Goal: Information Seeking & Learning: Check status

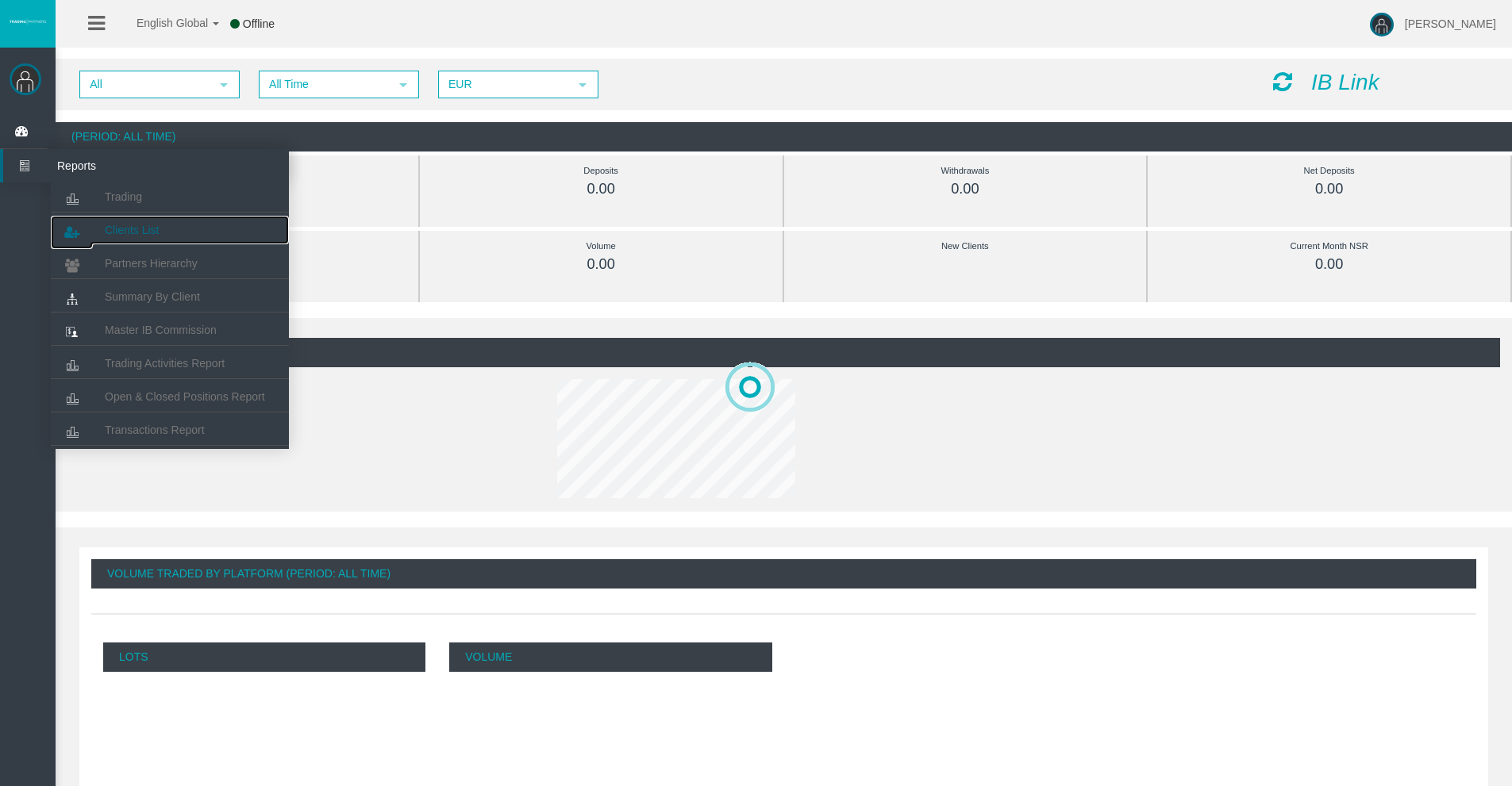
click at [135, 221] on link "Clients List" at bounding box center [169, 230] width 238 height 28
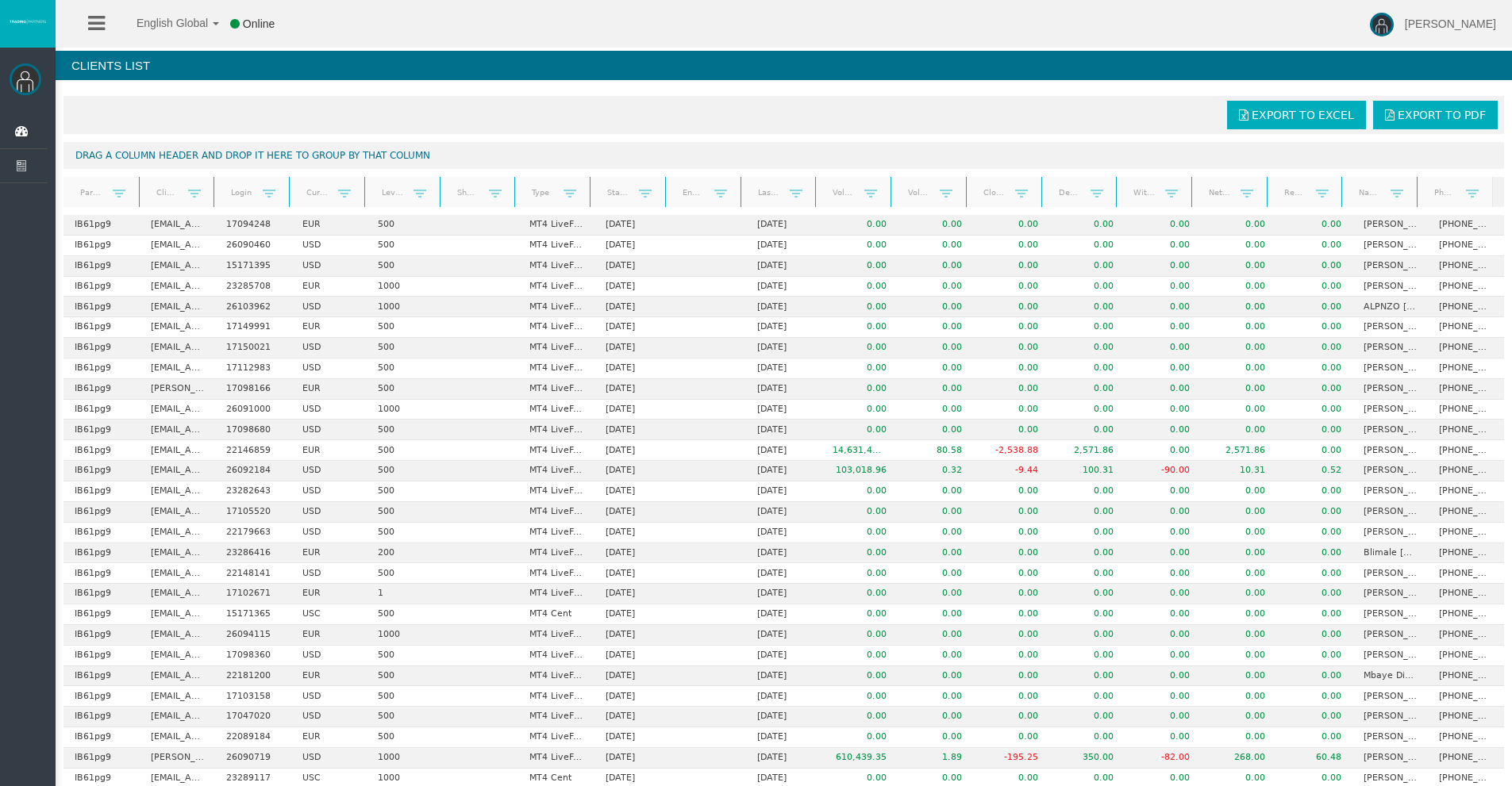
click at [618, 194] on link "Start Date" at bounding box center [618, 192] width 42 height 21
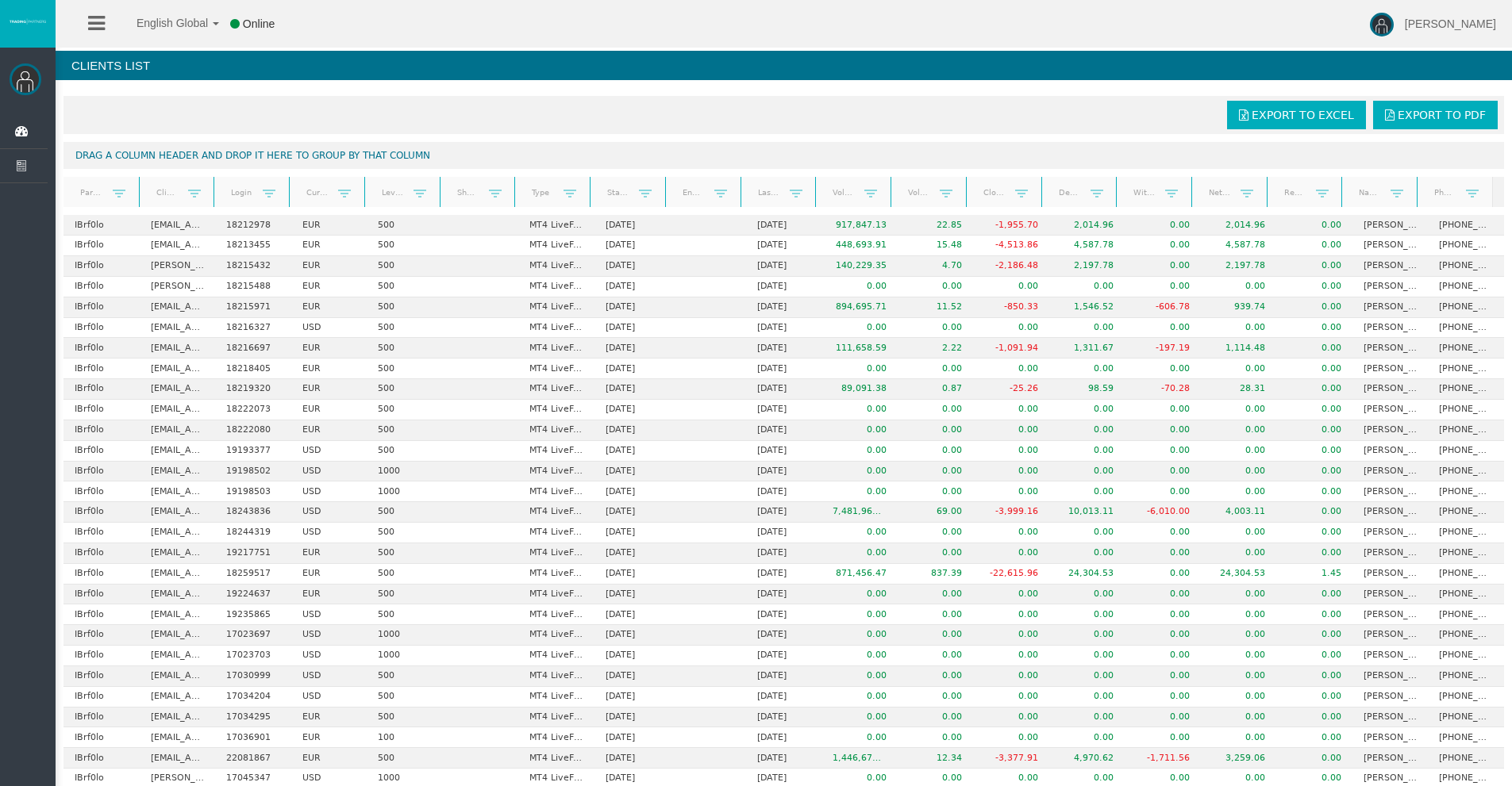
click at [618, 194] on link "Start Date" at bounding box center [618, 192] width 42 height 22
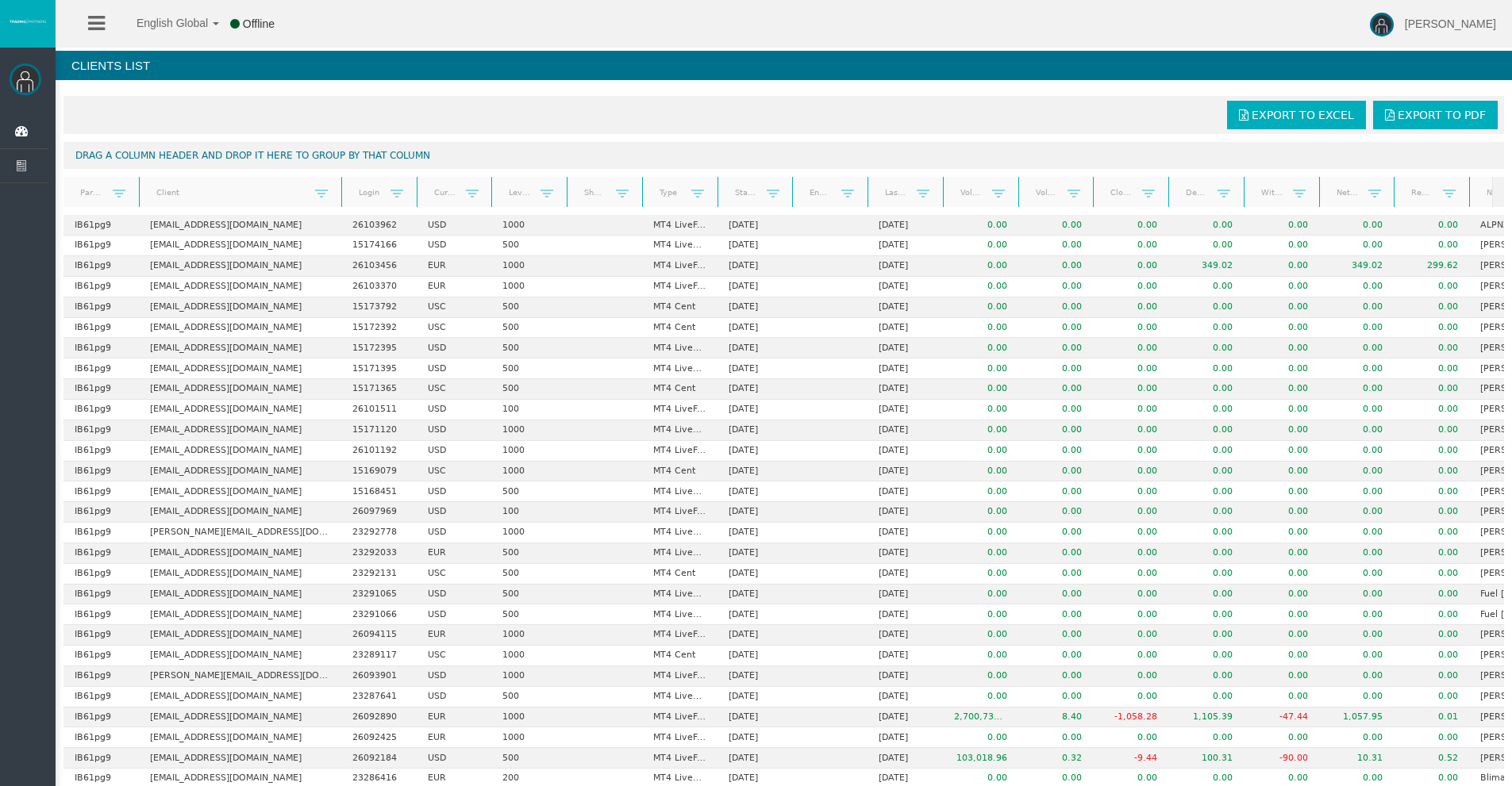
drag, startPoint x: 210, startPoint y: 191, endPoint x: 340, endPoint y: 190, distance: 130.0
click at [340, 190] on div "Partner code Client Login Currency Leverage Short Code Type Start Date End Date…" at bounding box center [777, 192] width 1429 height 30
click at [1318, 120] on span "Export to Excel" at bounding box center [1303, 115] width 102 height 12
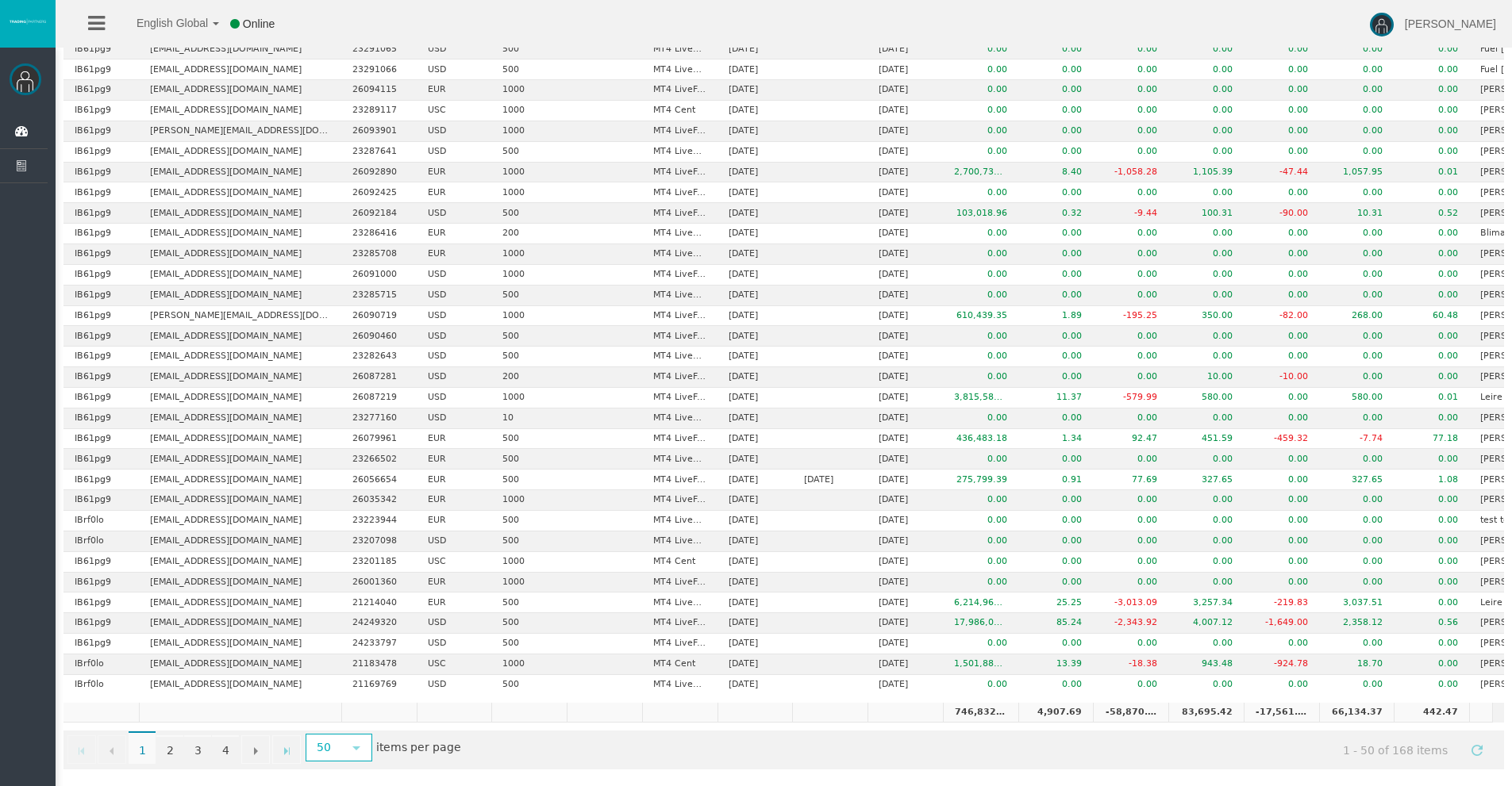
scroll to position [557, 0]
click at [227, 750] on link "4" at bounding box center [225, 750] width 27 height 28
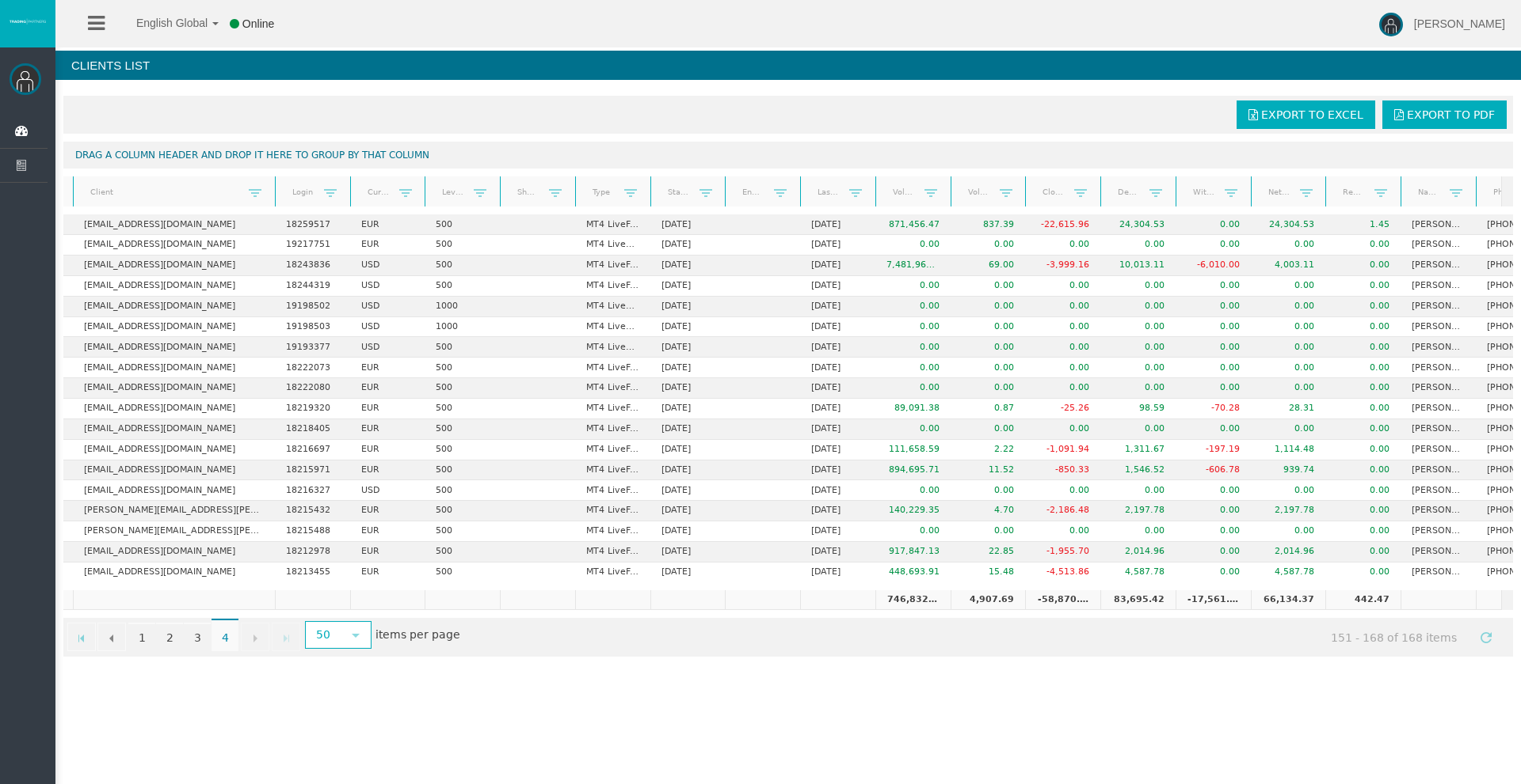
scroll to position [0, 0]
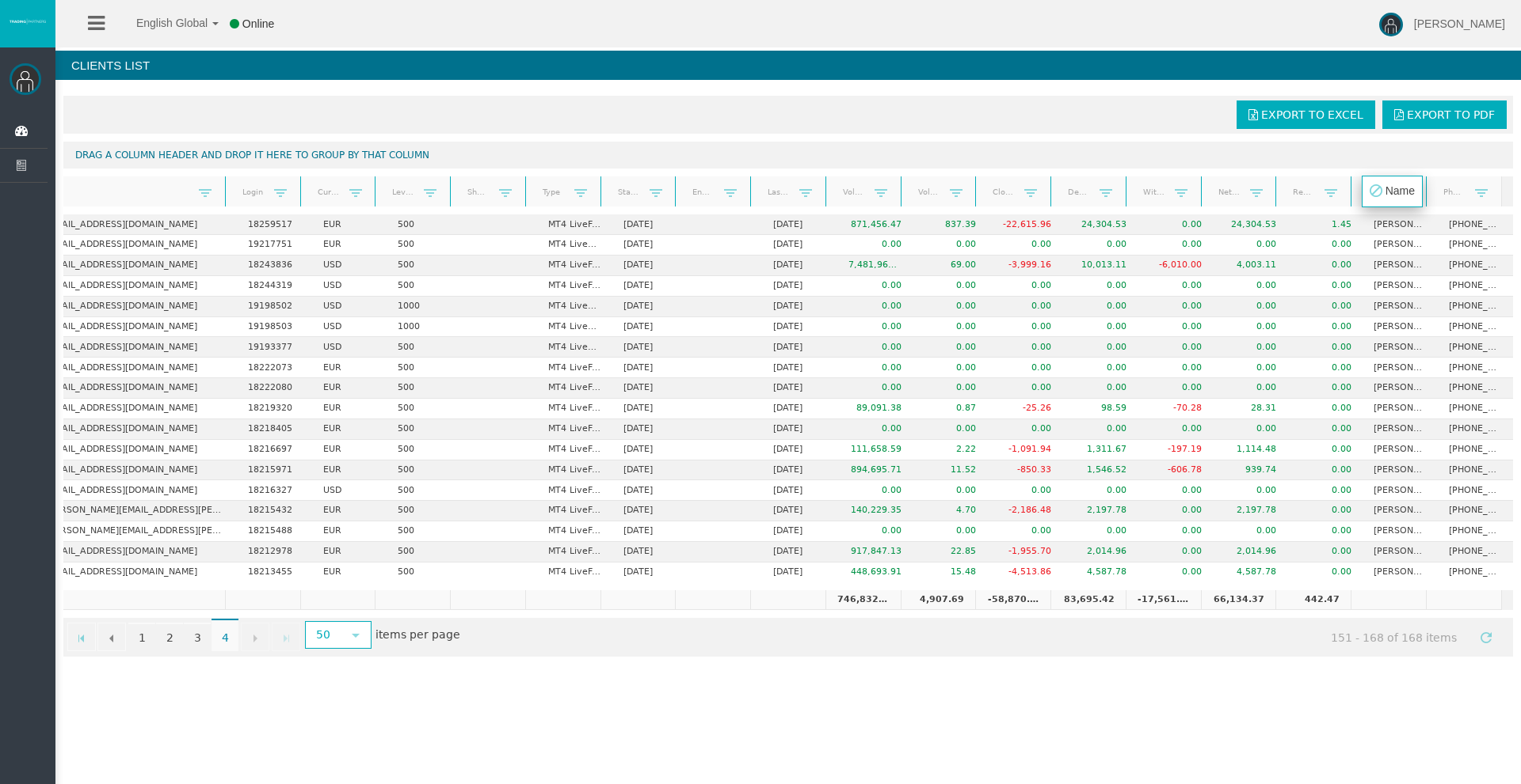
drag, startPoint x: 1350, startPoint y: 197, endPoint x: 1366, endPoint y: 196, distance: 16.0
click at [1366, 196] on body "English Global 简体中文 English Global 日本語 한국어 Online Ignacio Paradiso Help Log Out…" at bounding box center [760, 392] width 1521 height 784
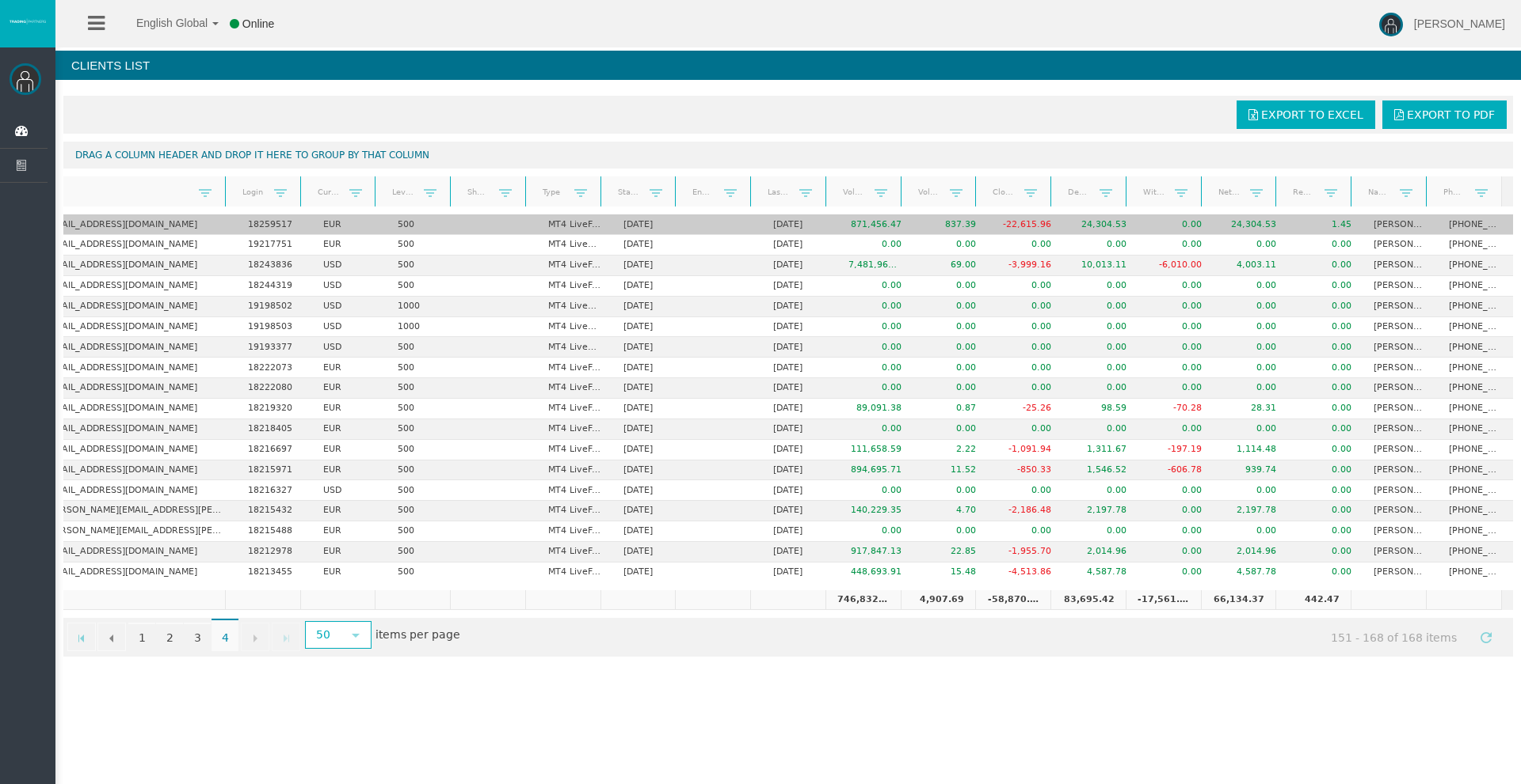
click at [1409, 227] on td "Jhonny Chosco Calla" at bounding box center [1399, 225] width 76 height 20
drag, startPoint x: 1259, startPoint y: 222, endPoint x: 1212, endPoint y: 222, distance: 47.0
click at [1213, 222] on td "24,304.53" at bounding box center [1250, 225] width 76 height 20
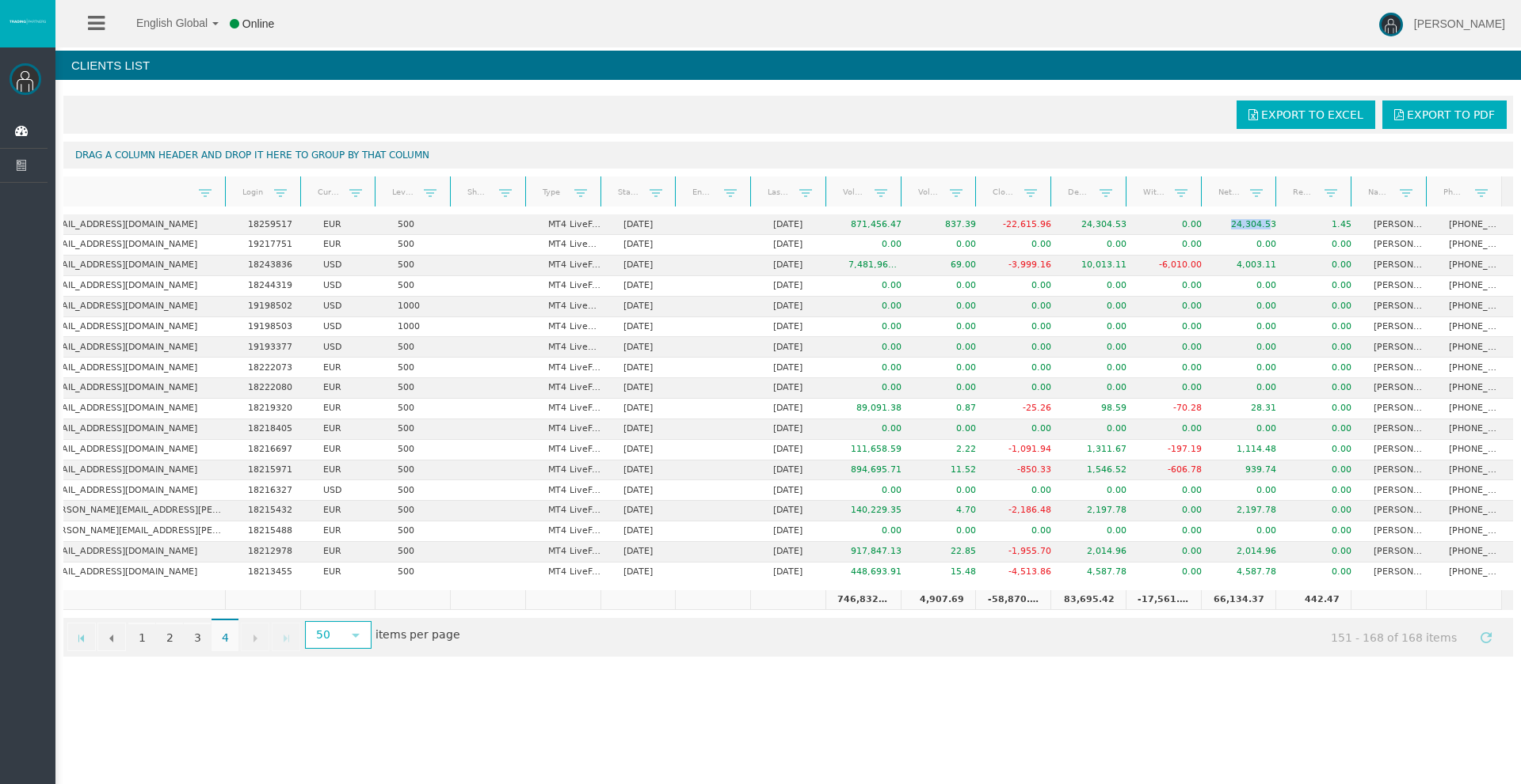
scroll to position [0, 84]
